Goal: Task Accomplishment & Management: Use online tool/utility

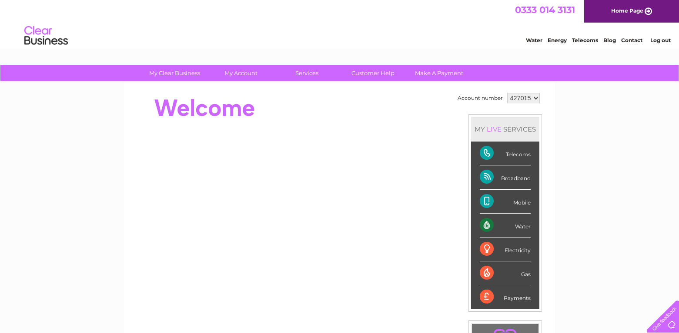
click at [482, 222] on div "Water" at bounding box center [505, 226] width 51 height 24
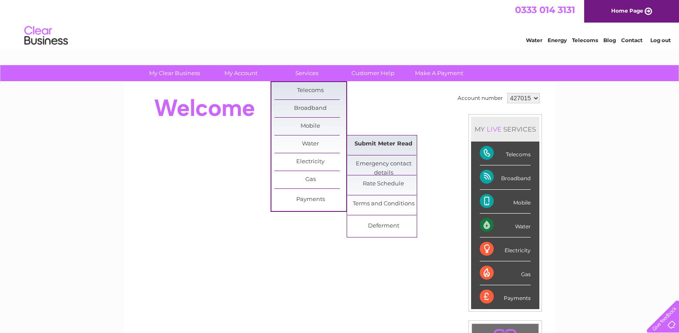
click at [412, 145] on link "Submit Meter Read" at bounding box center [383, 144] width 72 height 17
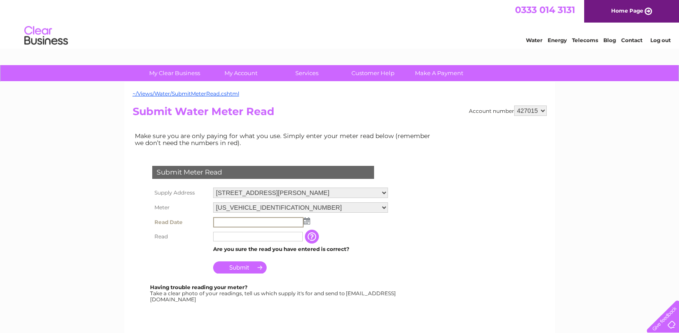
click at [215, 222] on input "text" at bounding box center [258, 222] width 90 height 10
click at [306, 223] on img at bounding box center [306, 220] width 7 height 7
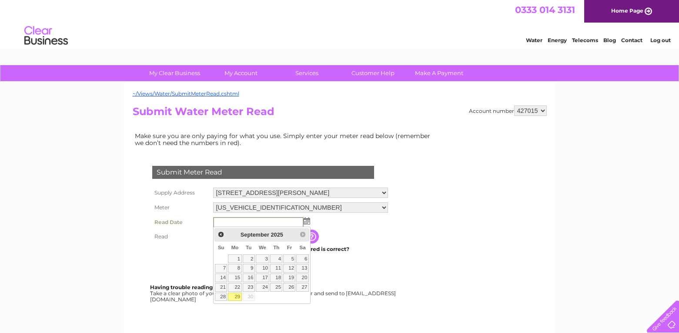
click at [237, 296] on link "29" at bounding box center [234, 297] width 13 height 9
type input "[DATE]"
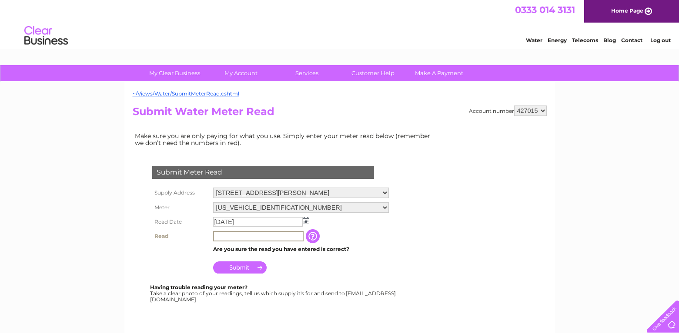
click at [223, 239] on input "text" at bounding box center [258, 236] width 90 height 10
type input "00078"
click at [246, 264] on input "Submit" at bounding box center [239, 267] width 53 height 12
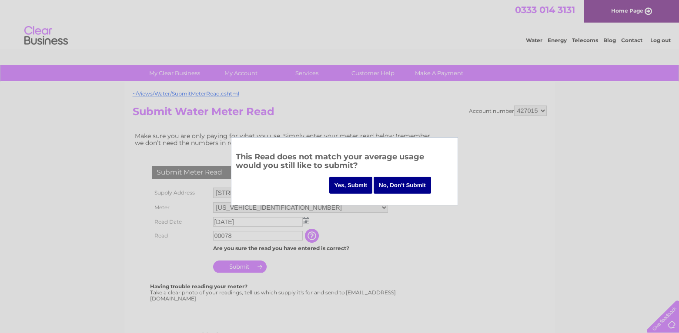
click at [345, 187] on input "Yes, Submit" at bounding box center [350, 185] width 43 height 17
